Goal: Information Seeking & Learning: Learn about a topic

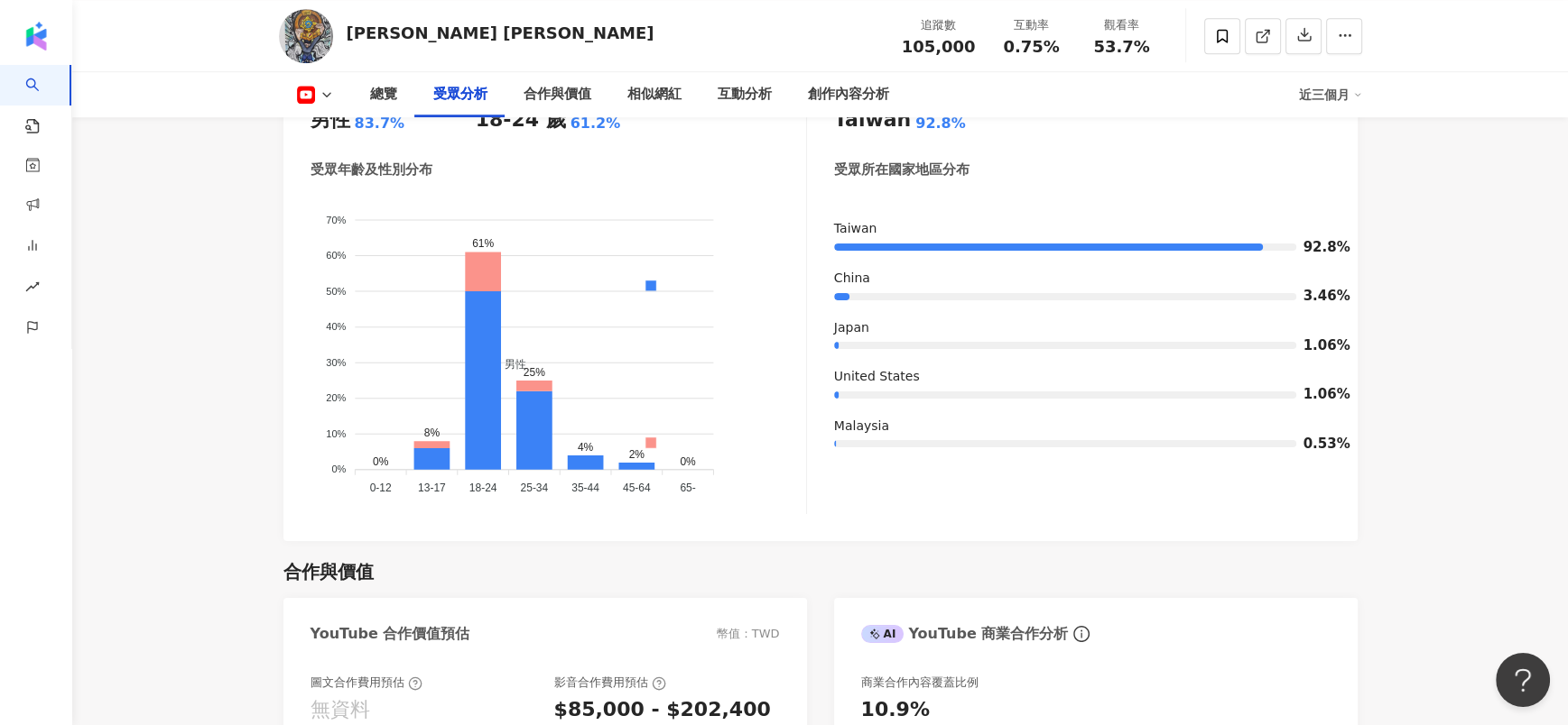
scroll to position [1599, 0]
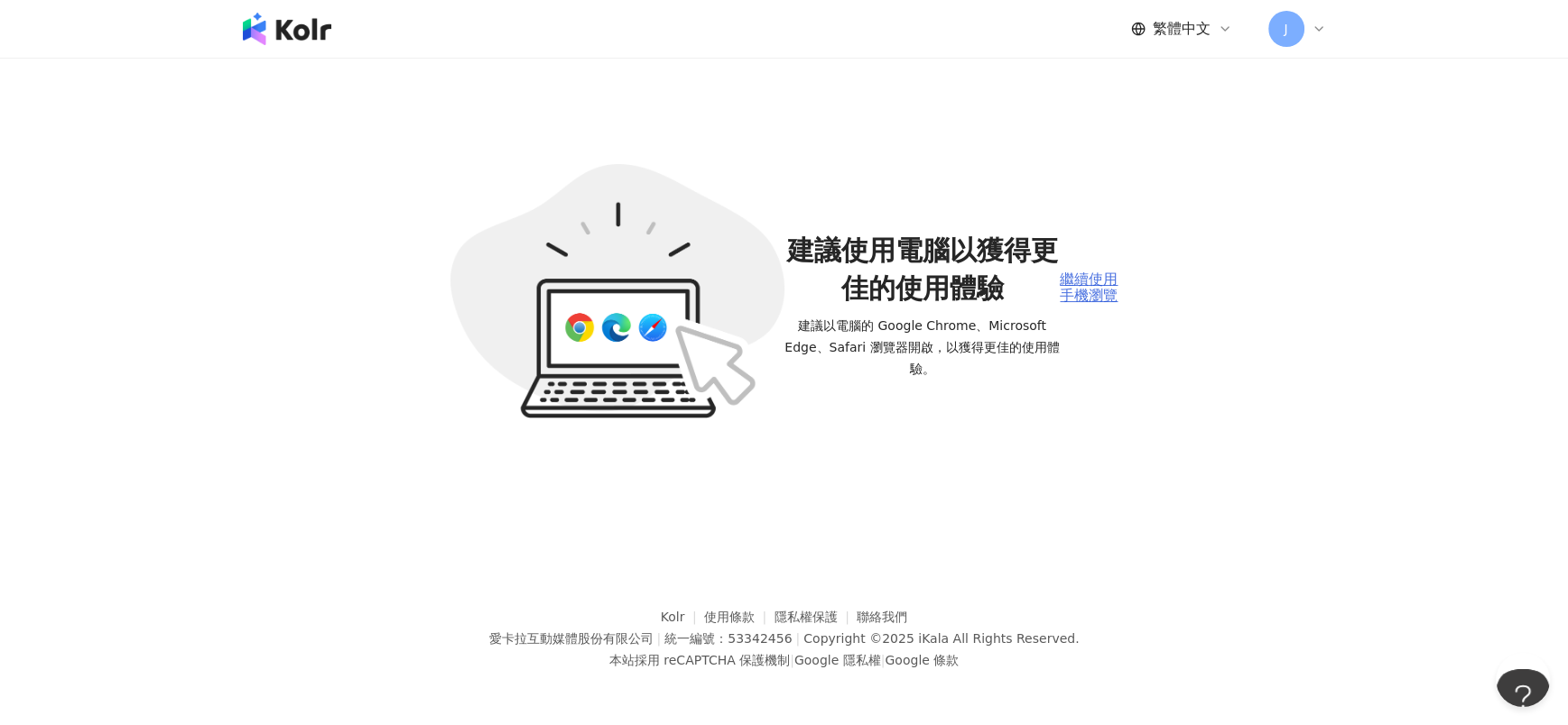
click at [1083, 271] on div "繼續使用手機瀏覽" at bounding box center [1089, 288] width 58 height 34
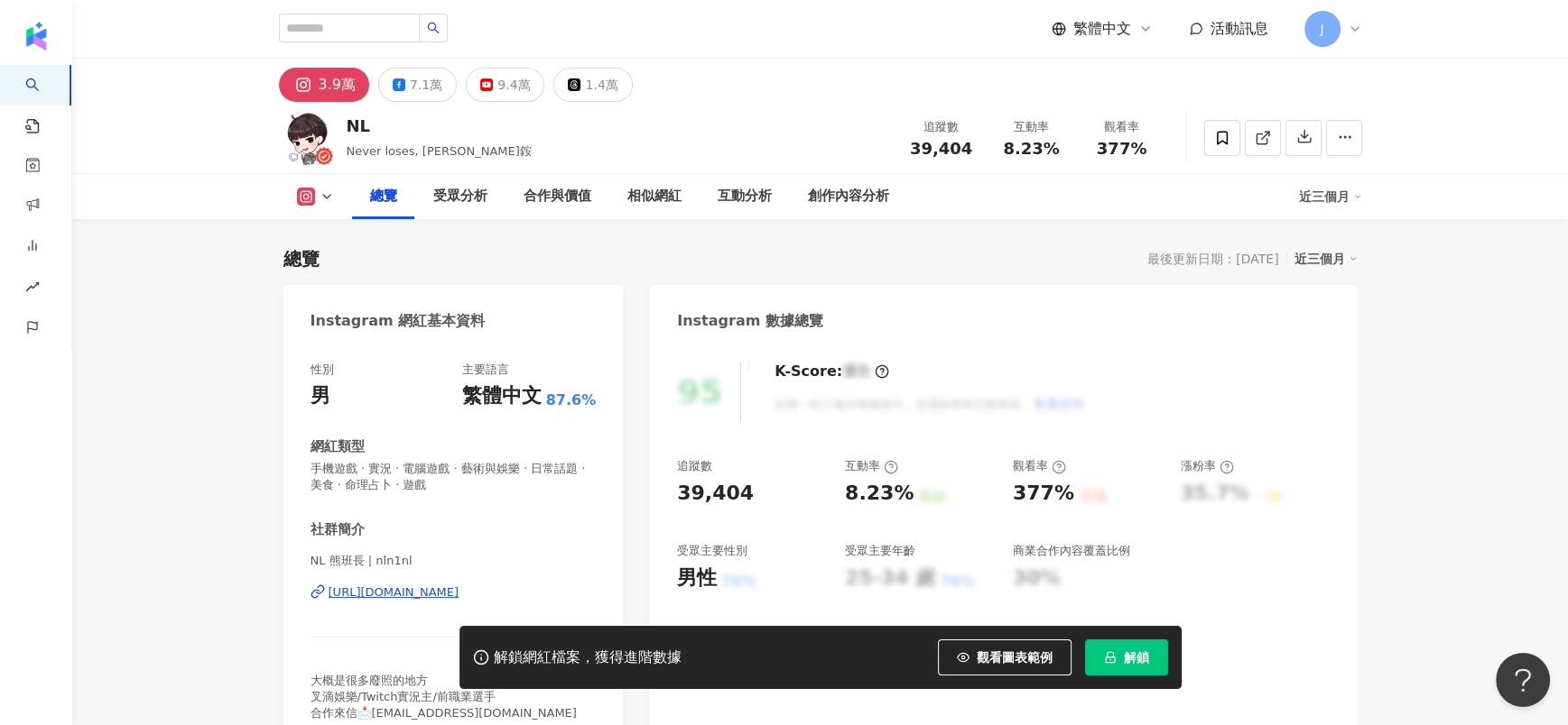
scroll to position [110, 0]
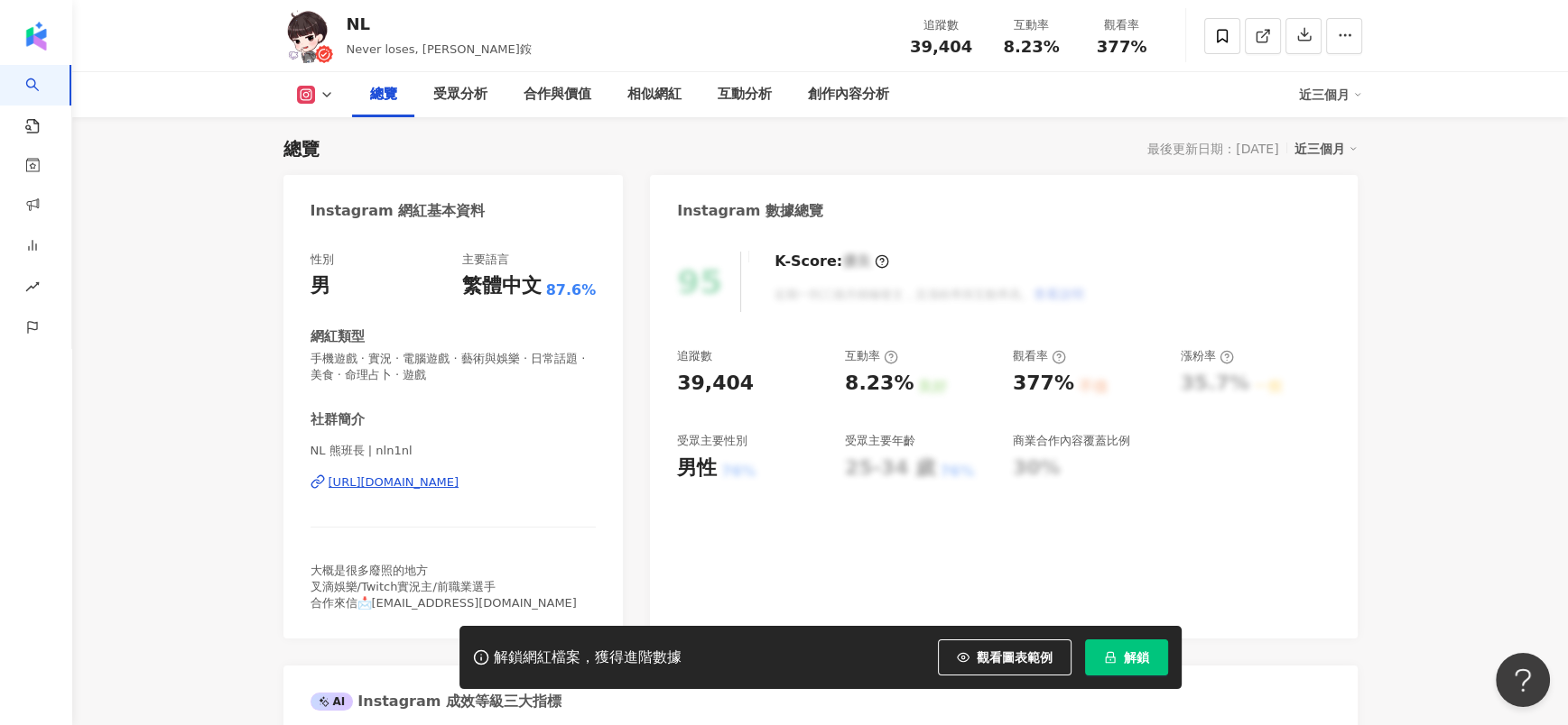
drag, startPoint x: 1158, startPoint y: 643, endPoint x: 1149, endPoint y: 37, distance: 606.1
click at [1158, 643] on button "解鎖" at bounding box center [1126, 658] width 83 height 36
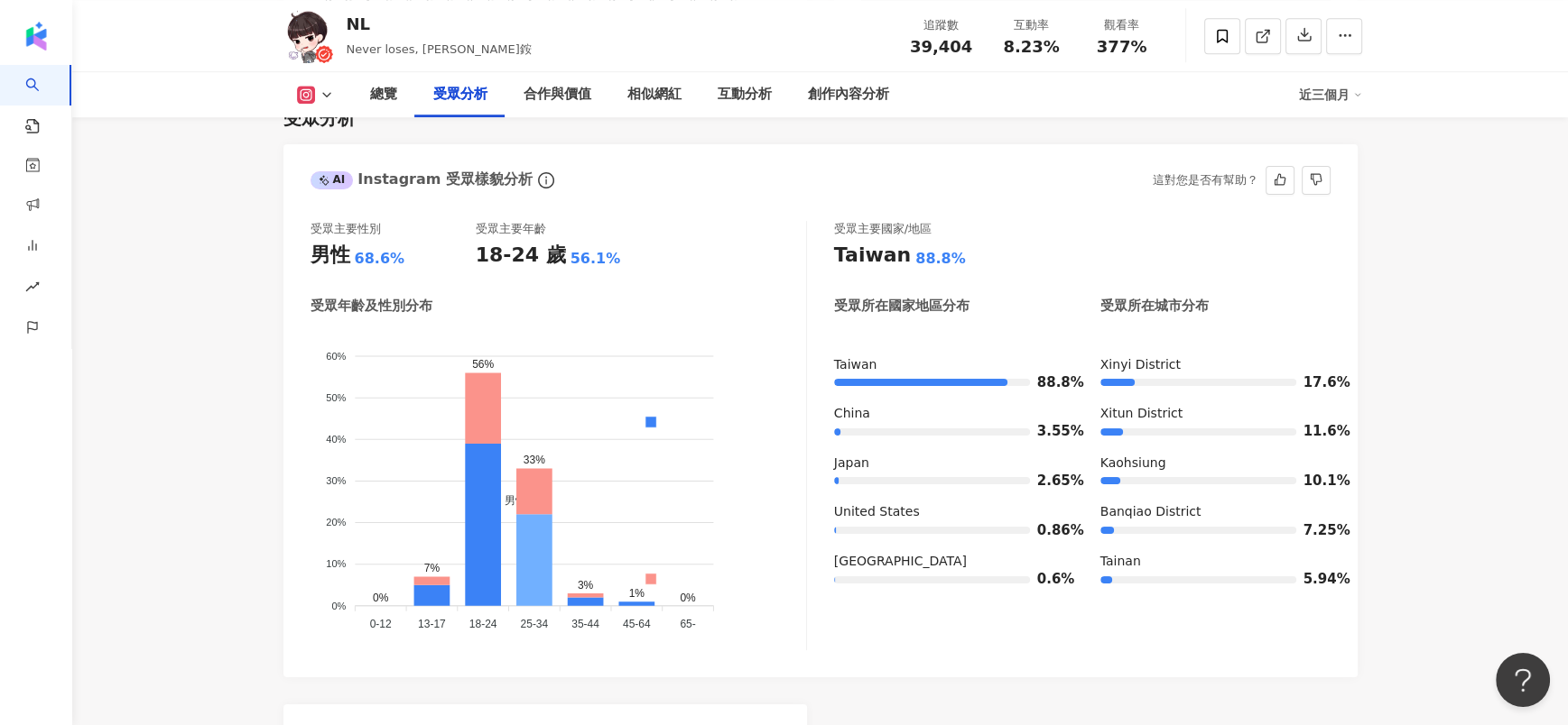
scroll to position [1623, 0]
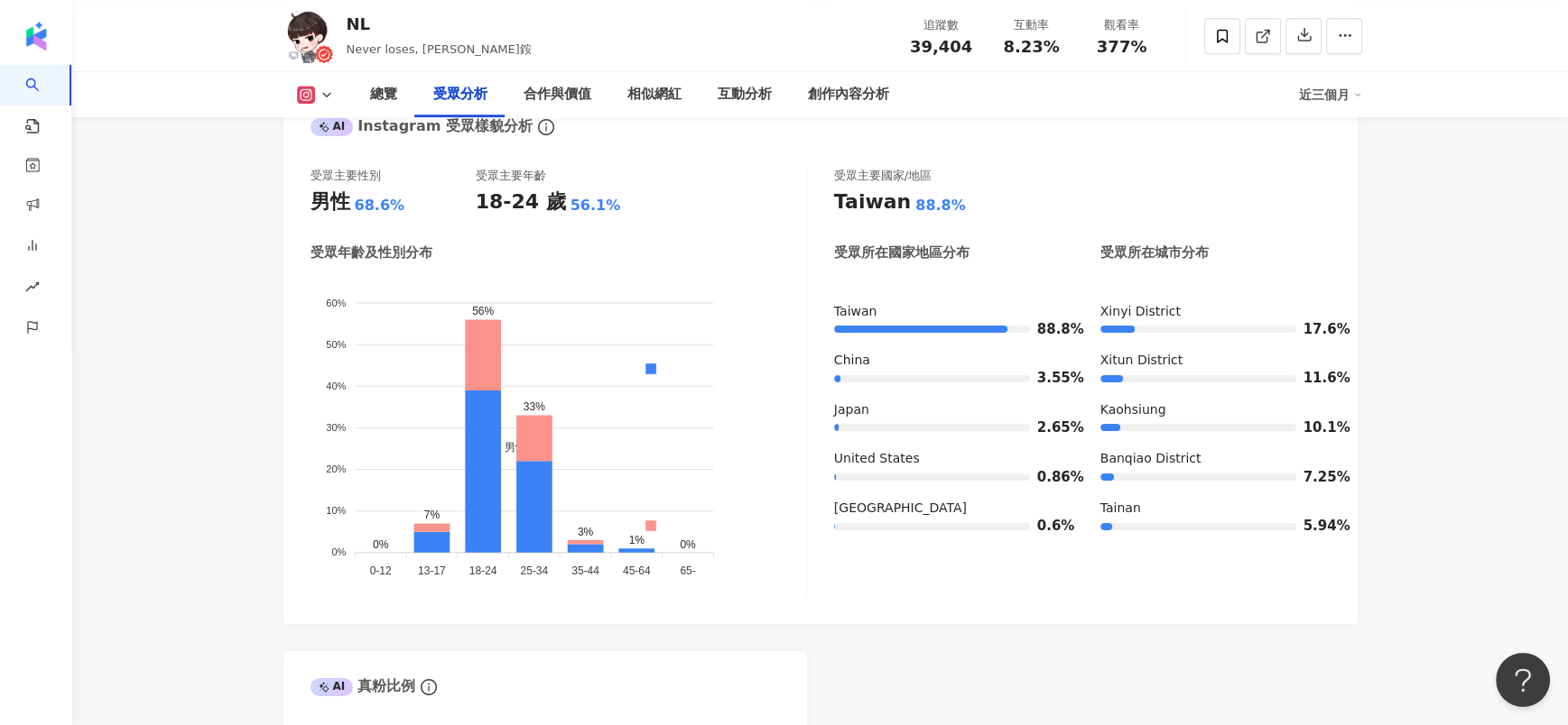
drag, startPoint x: 1186, startPoint y: 664, endPoint x: 1083, endPoint y: 657, distance: 103.2
click at [1186, 665] on div "AI Instagram 受眾樣貌分析 受眾主要性別 男性 68.6% 受眾主要年齡 18-24 歲 56.1% 受眾年齡及性別分布 男性 女性 60% 60…" at bounding box center [820, 513] width 1074 height 845
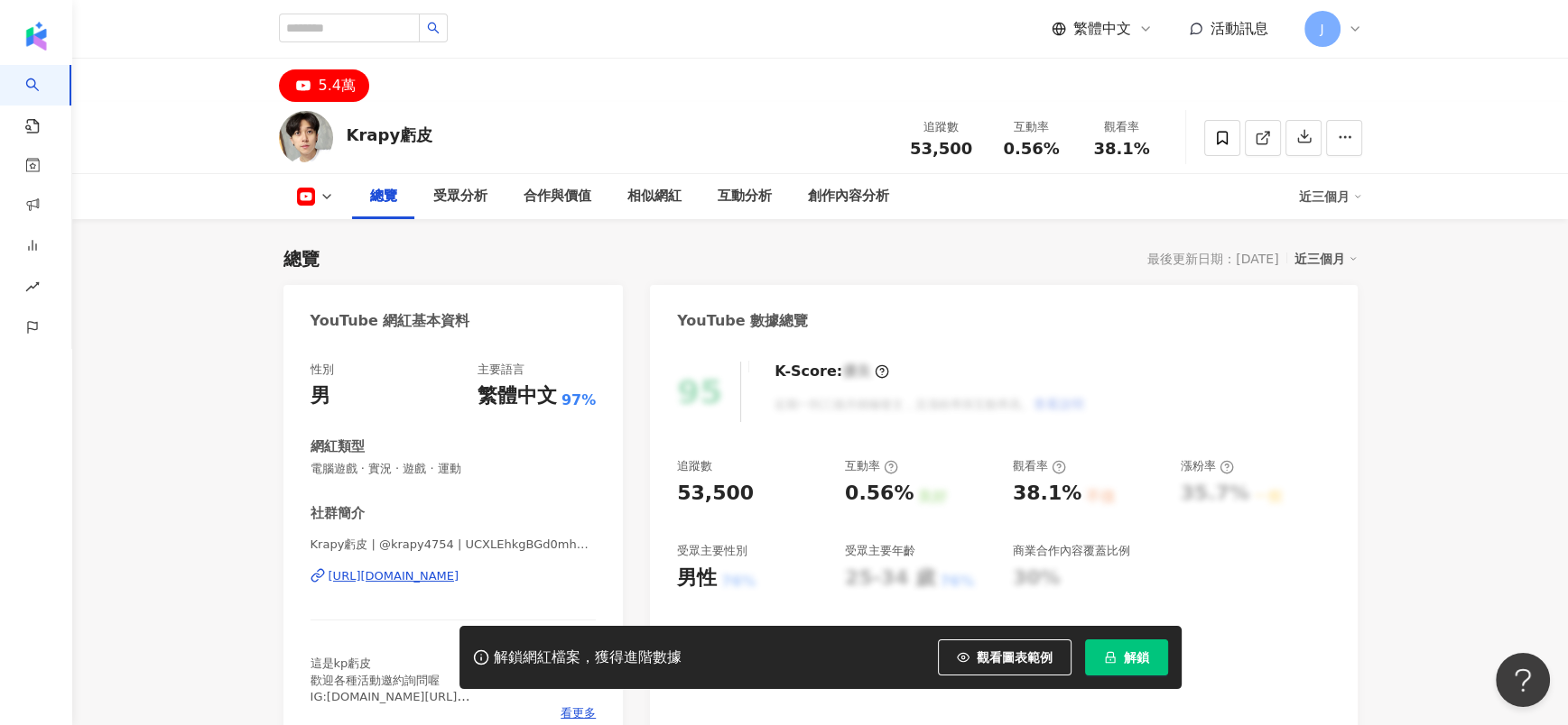
scroll to position [110, 0]
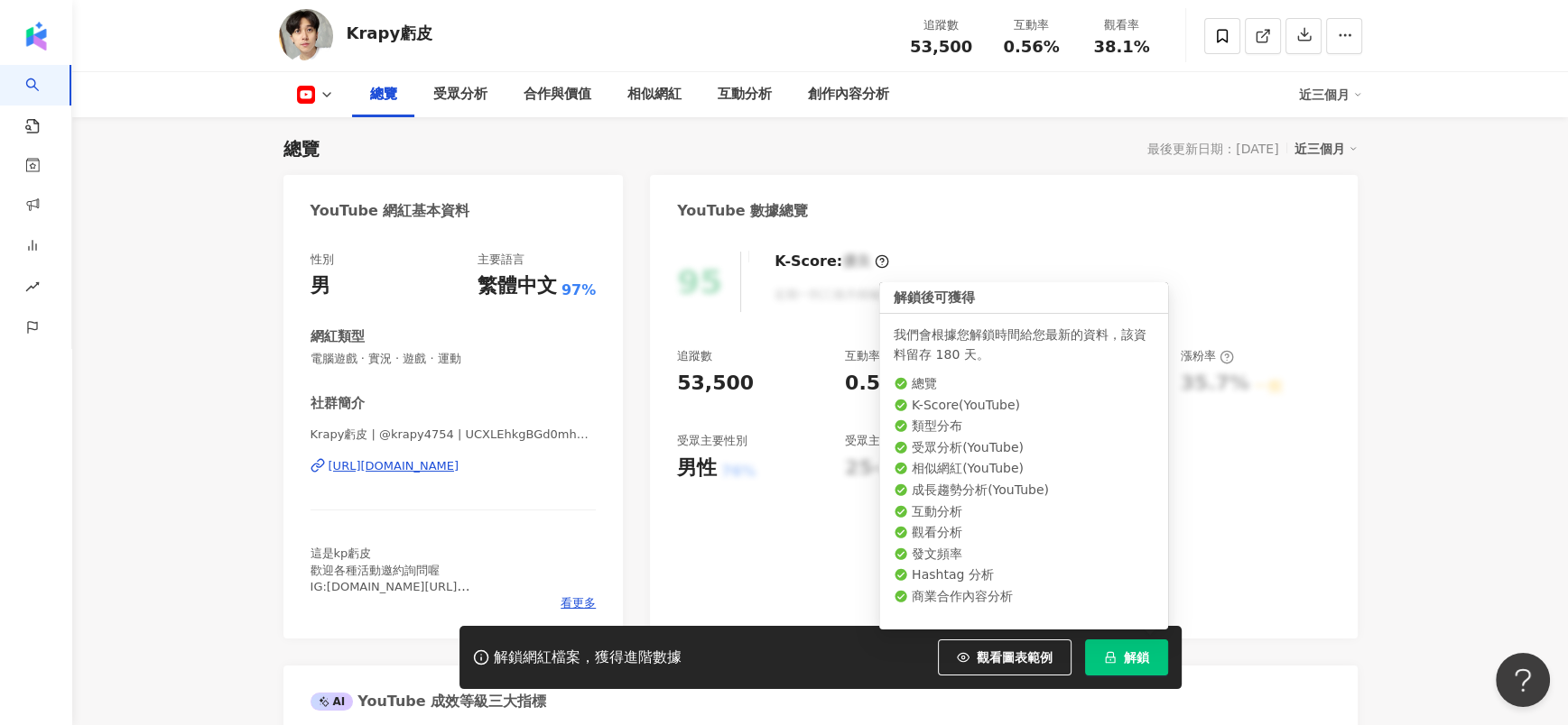
click at [1139, 663] on span "解鎖" at bounding box center [1137, 658] width 25 height 15
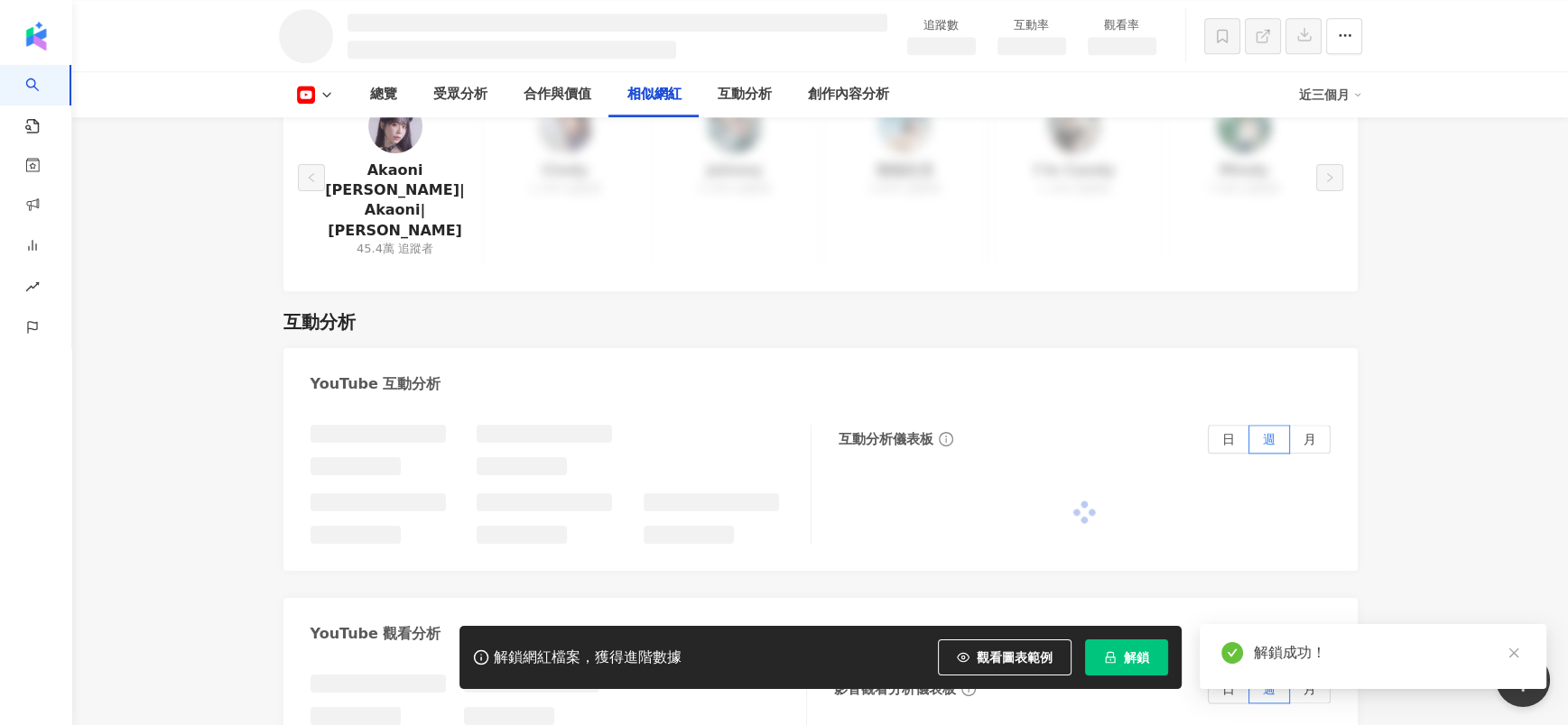
scroll to position [1684, 0]
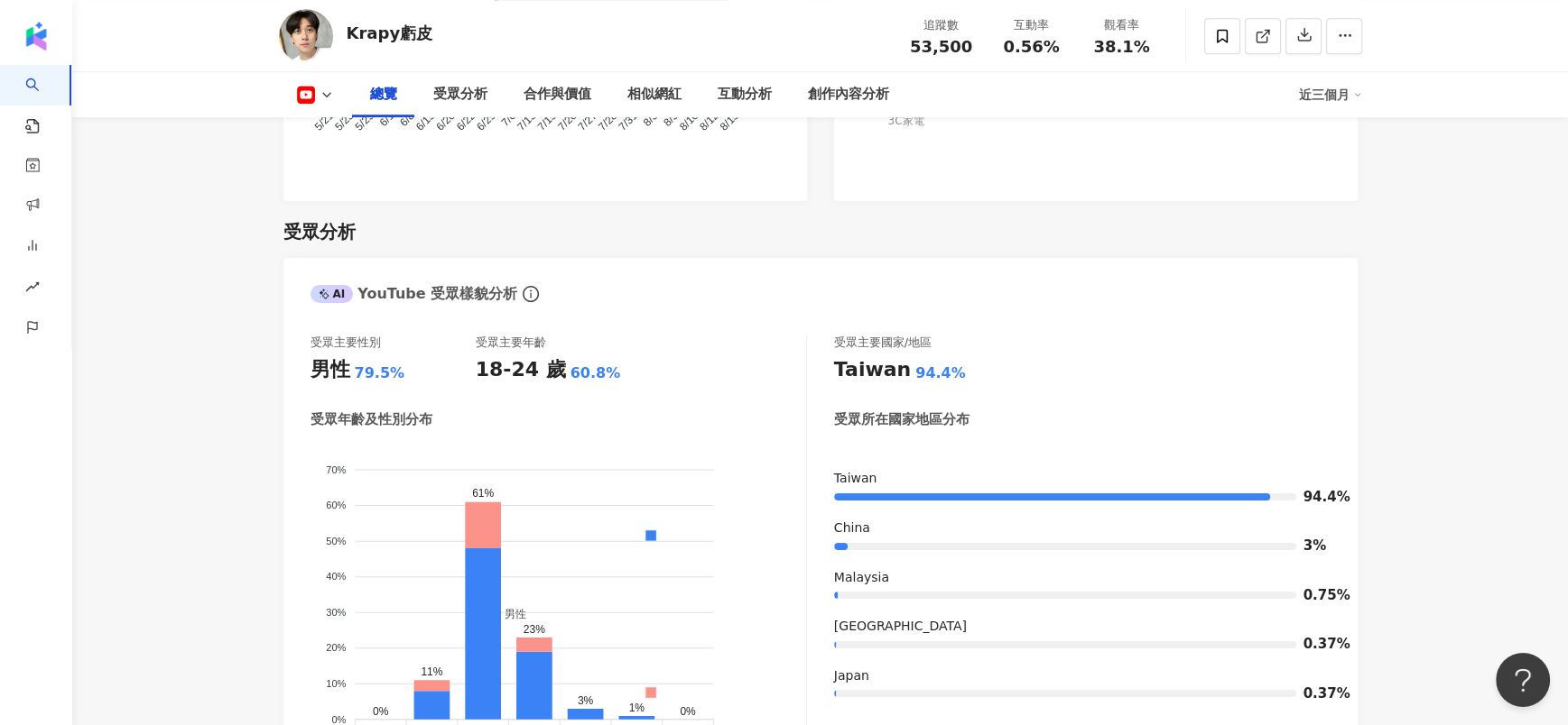
scroll to position [1599, 0]
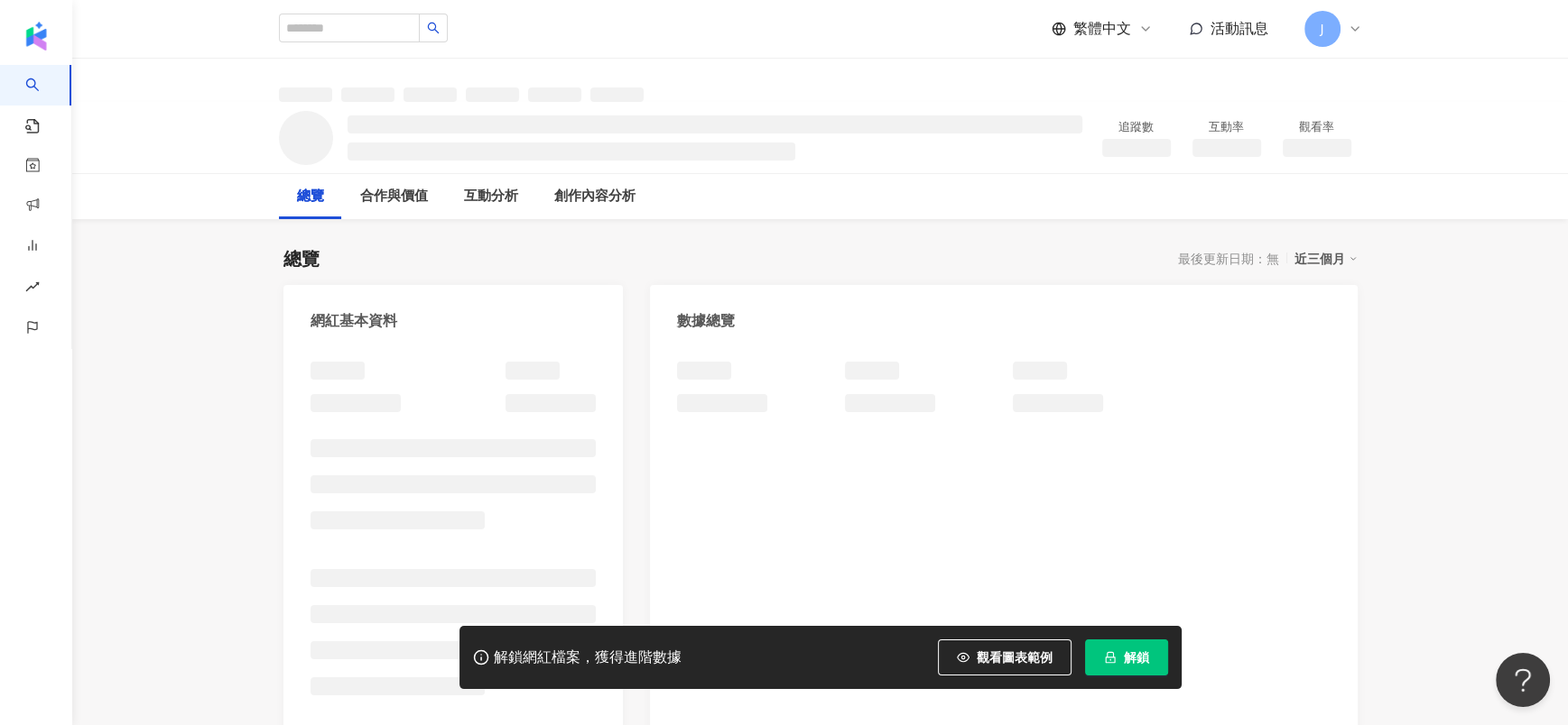
click at [1133, 662] on span "解鎖" at bounding box center [1137, 658] width 25 height 15
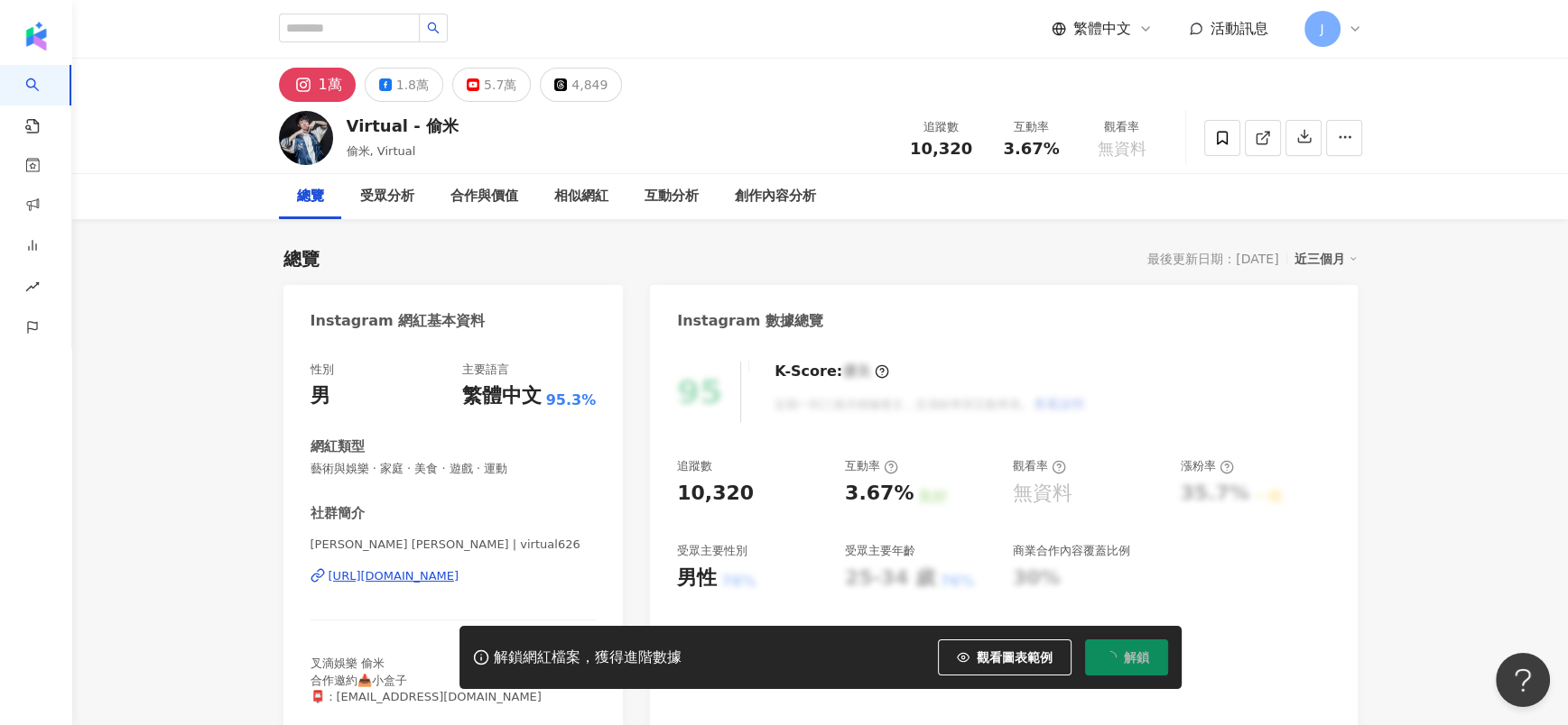
click at [1133, 662] on span "解鎖" at bounding box center [1137, 658] width 25 height 15
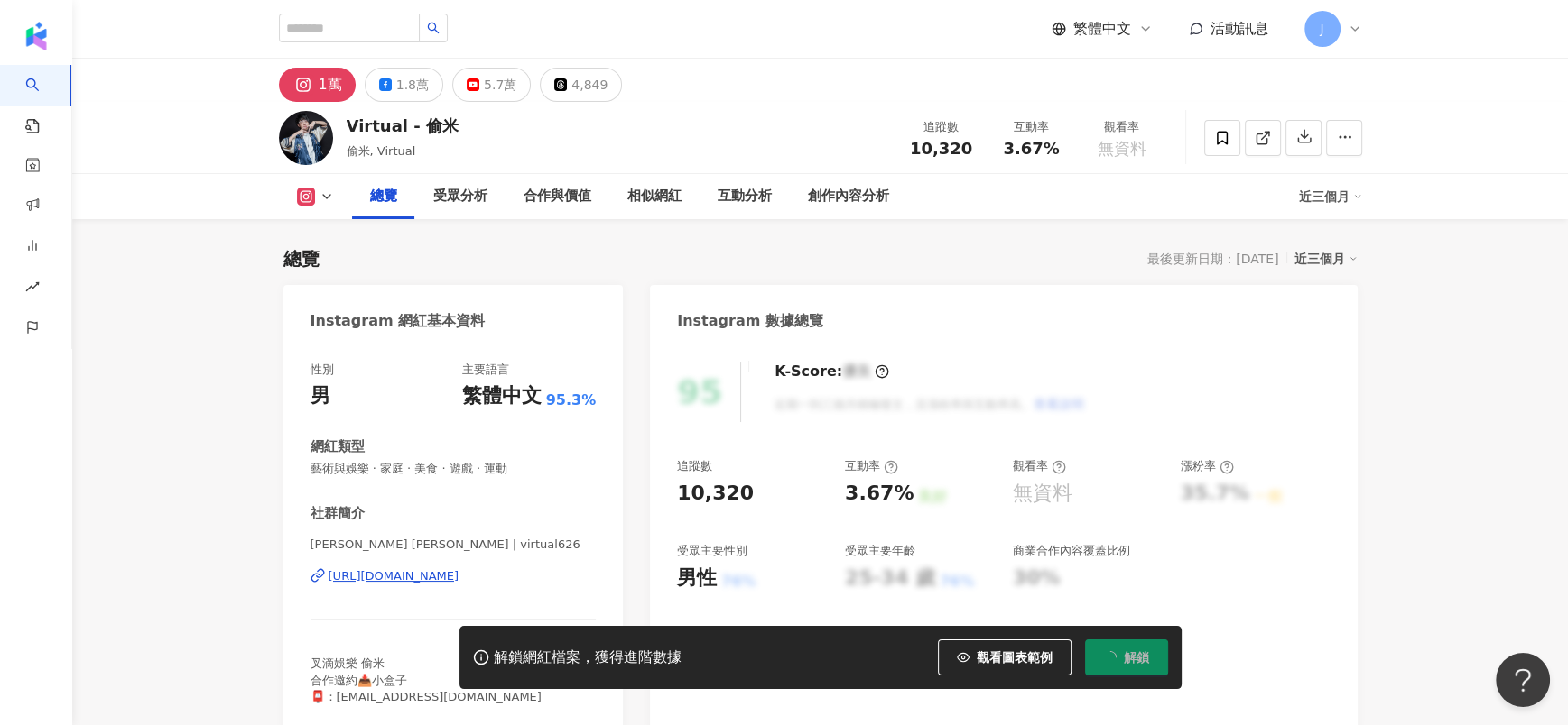
scroll to position [110, 0]
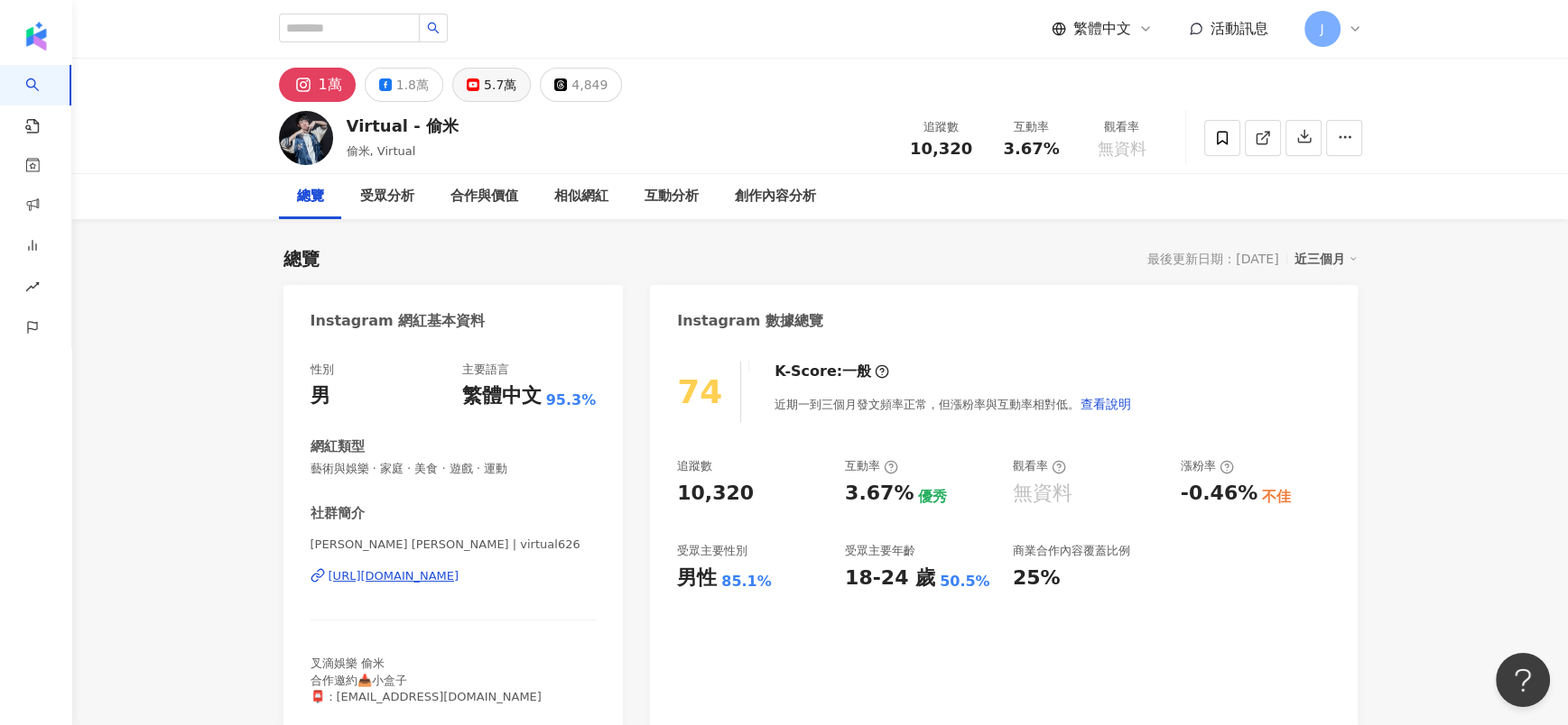
click at [484, 89] on div "5.7萬" at bounding box center [500, 85] width 33 height 25
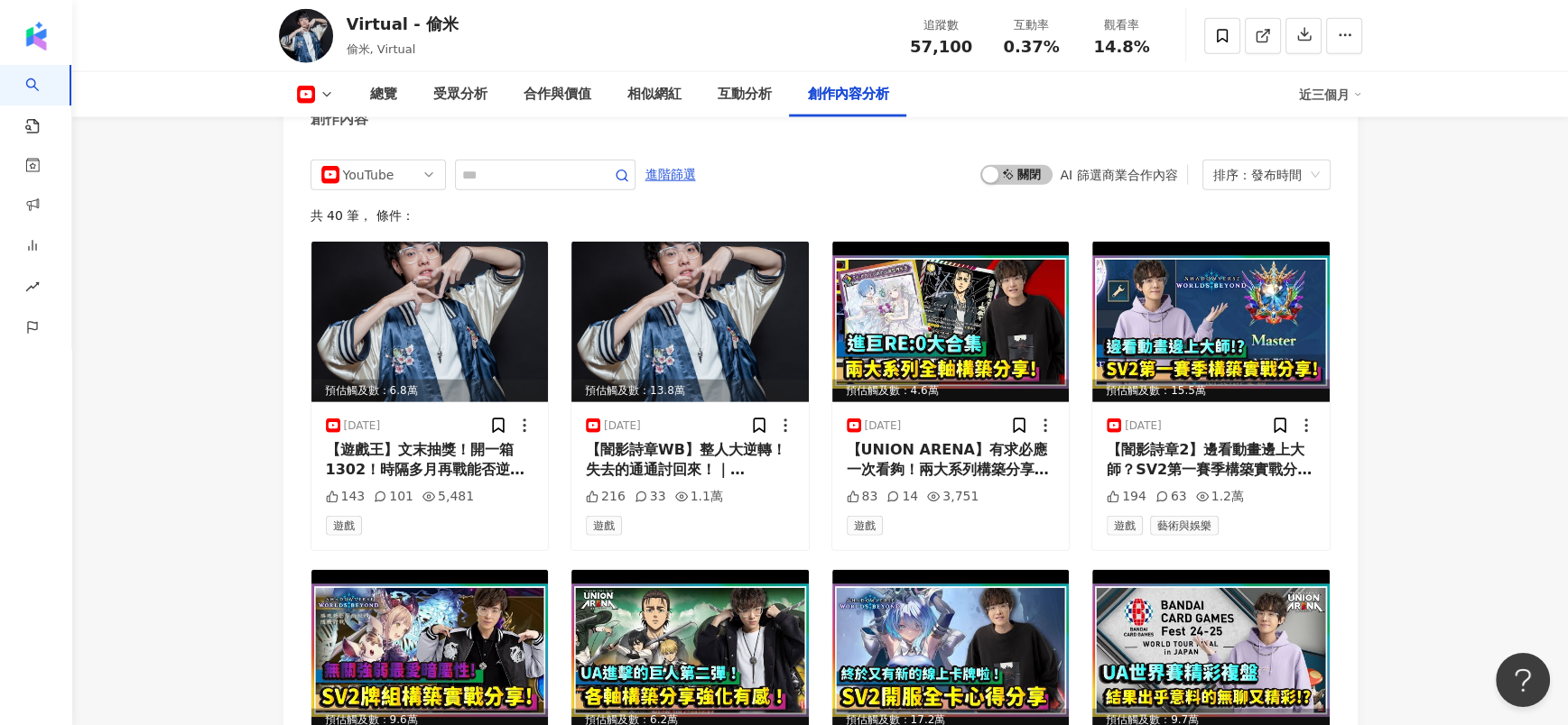
scroll to position [4871, 0]
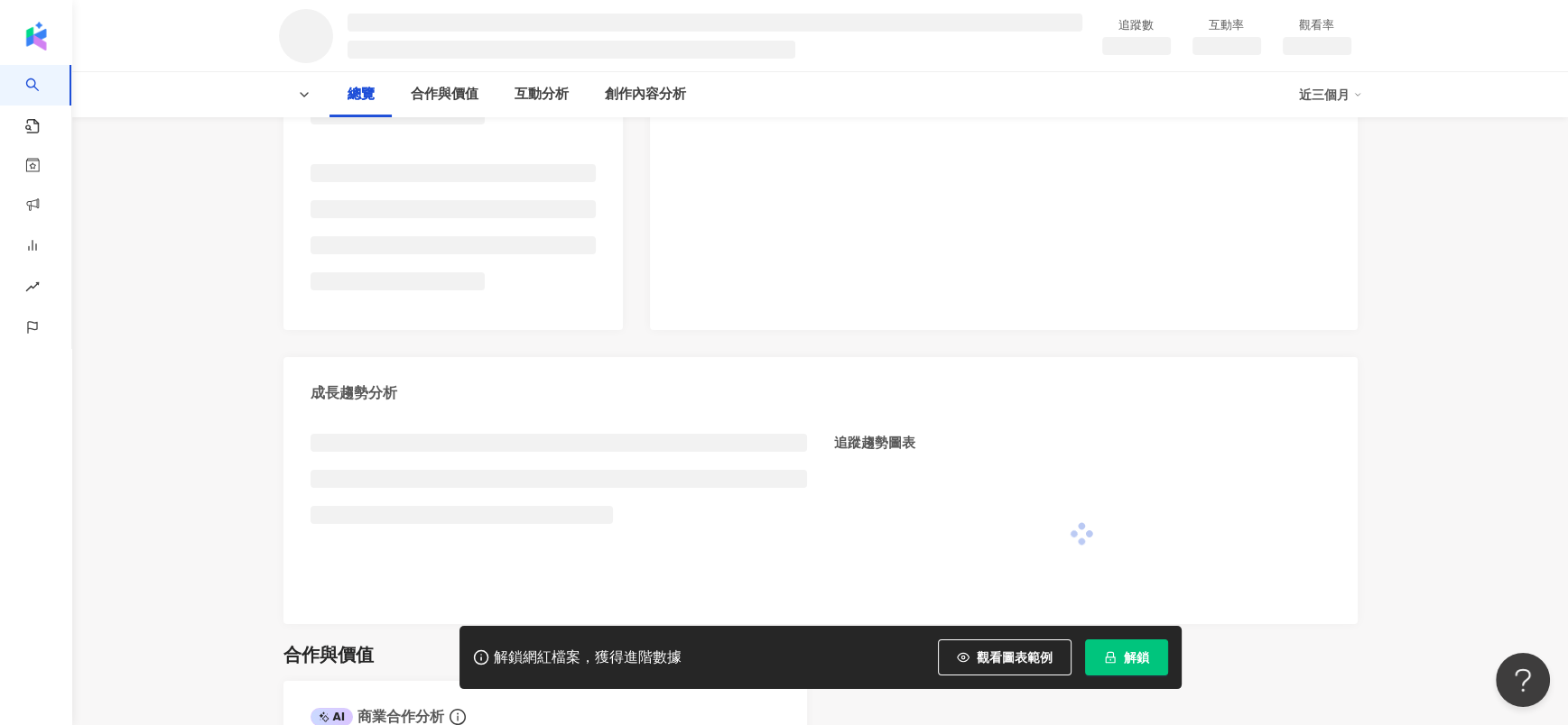
click at [1089, 656] on button "解鎖" at bounding box center [1126, 658] width 83 height 36
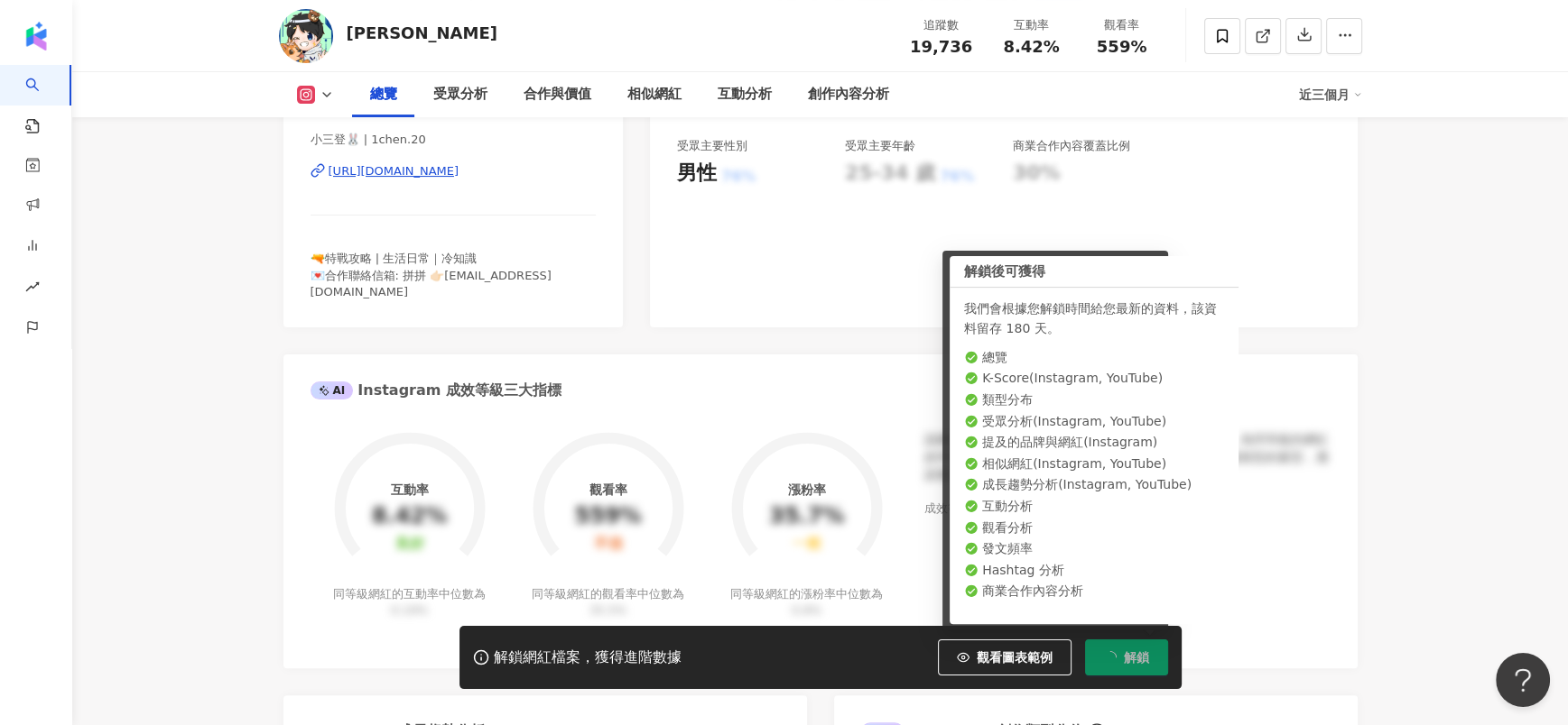
click at [1344, 328] on div "95 K-Score : 優良 近期一到三個月積極發文，且漲粉率與互動率高。 查看說明 追蹤數 19,736 互動率 8.42% 良好 觀看率 559% 不佳…" at bounding box center [1003, 132] width 706 height 388
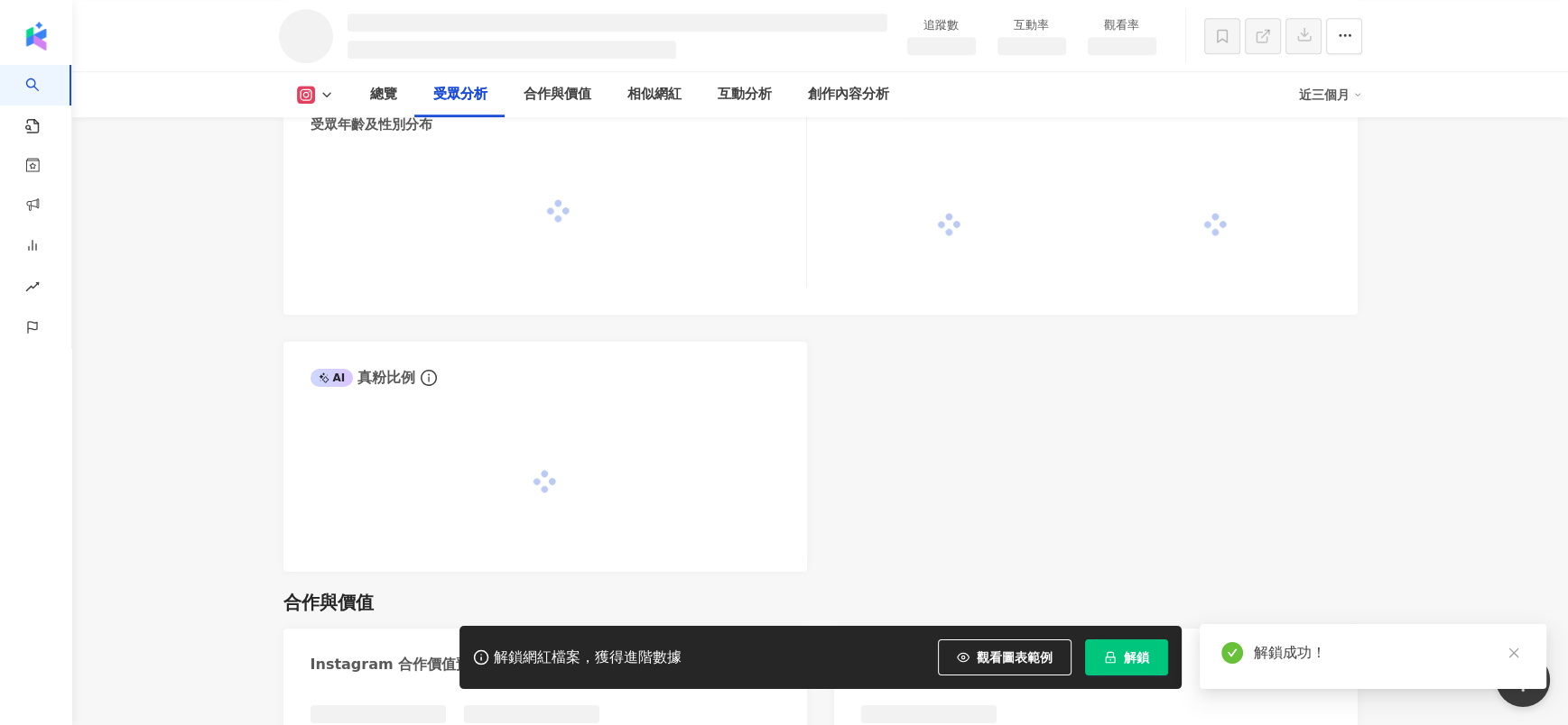
scroll to position [1582, 0]
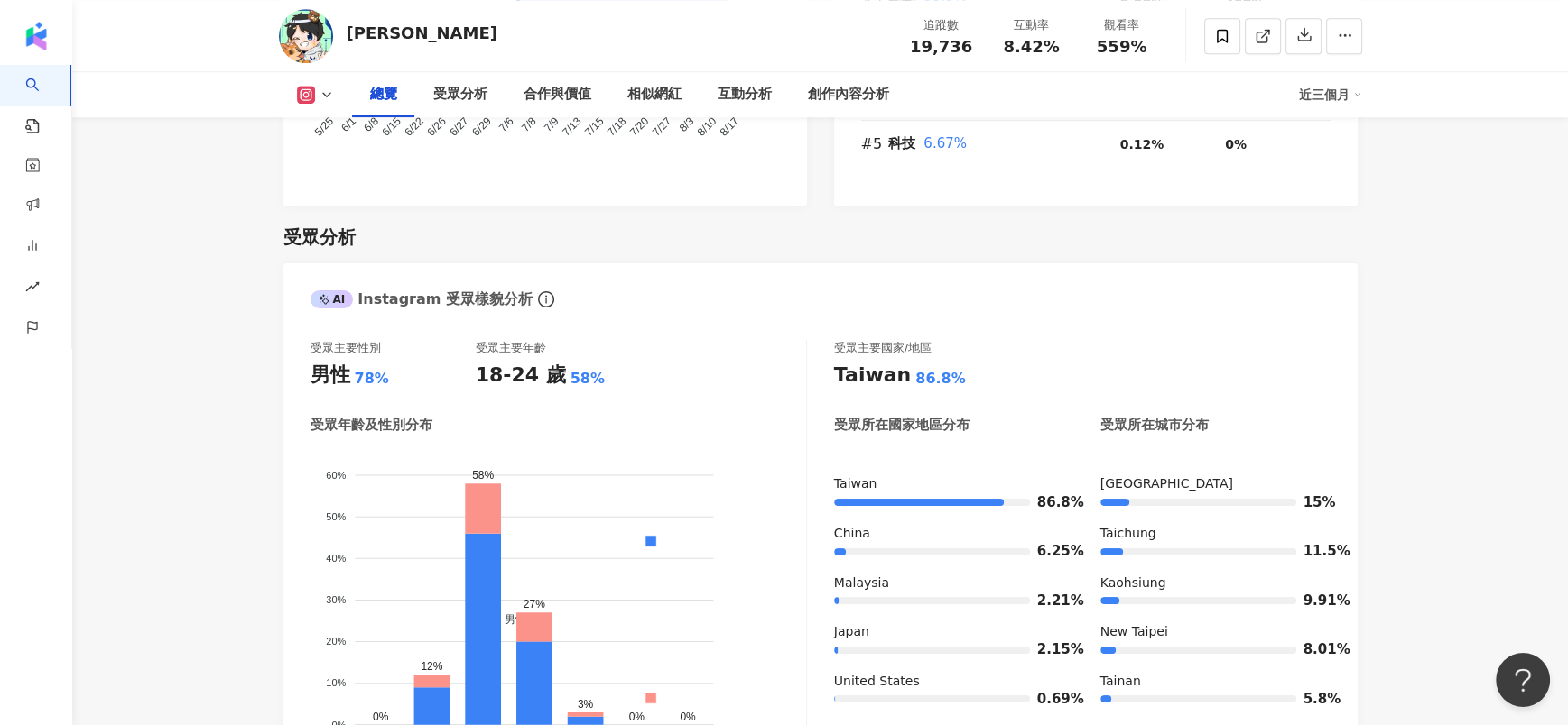
scroll to position [1570, 0]
